Goal: Transaction & Acquisition: Purchase product/service

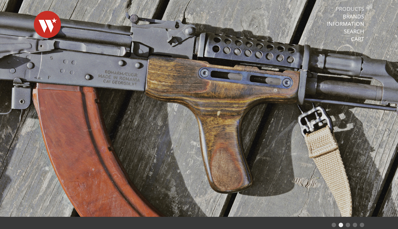
click at [346, 7] on link "Products" at bounding box center [350, 8] width 28 height 7
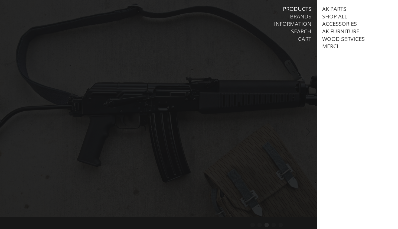
click at [346, 30] on link "AK Furniture" at bounding box center [341, 31] width 37 height 7
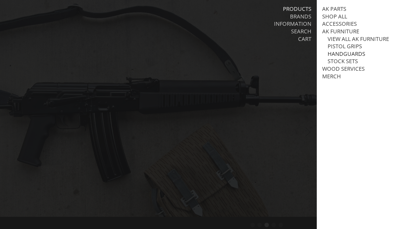
click at [348, 51] on link "Handguards" at bounding box center [347, 53] width 38 height 7
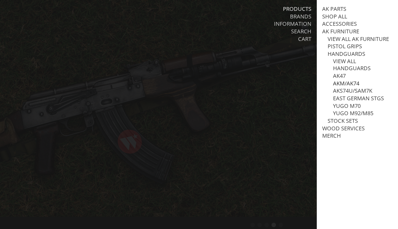
click at [349, 81] on link "AKM/AK74" at bounding box center [346, 83] width 26 height 7
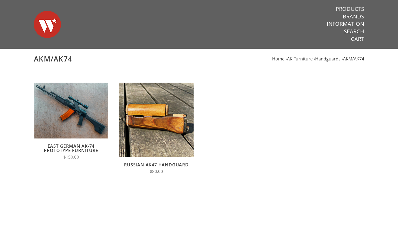
click at [347, 9] on link "Products" at bounding box center [350, 8] width 28 height 7
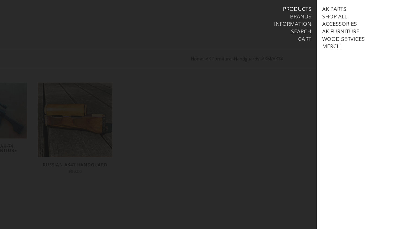
click at [348, 32] on link "AK Furniture" at bounding box center [341, 31] width 37 height 7
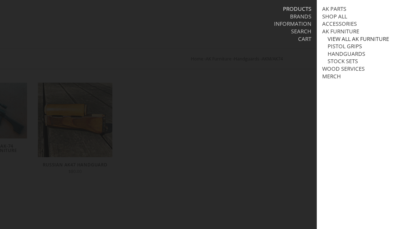
click at [350, 39] on link "View all AK Furniture" at bounding box center [359, 39] width 62 height 7
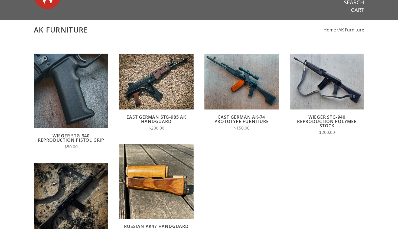
scroll to position [55, 0]
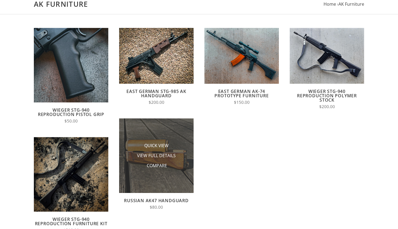
click at [179, 188] on img at bounding box center [156, 155] width 75 height 75
